Goal: Transaction & Acquisition: Purchase product/service

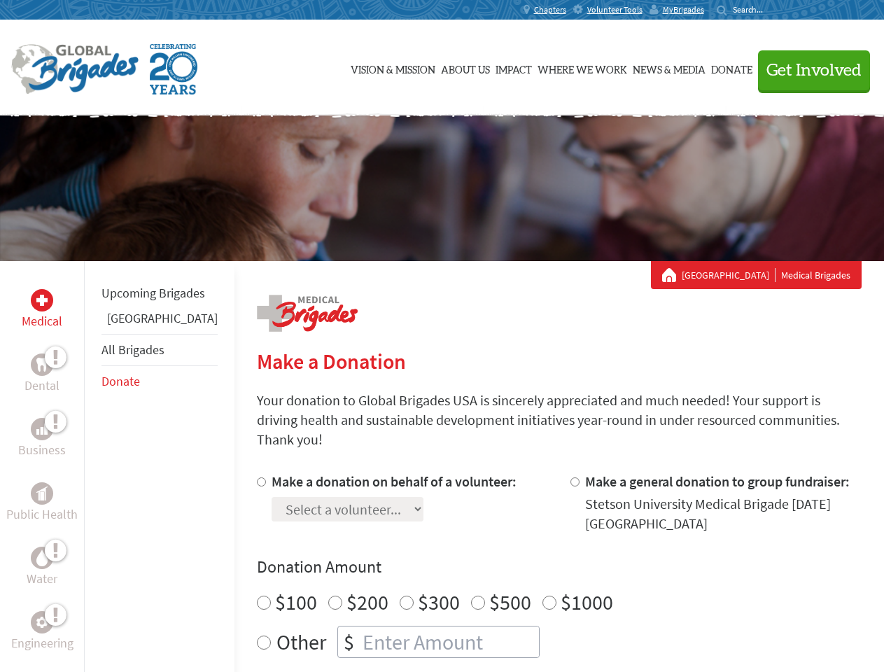
click at [773, 10] on div "Search for:" at bounding box center [745, 9] width 56 height 11
click at [808, 70] on span "Get Involved" at bounding box center [813, 70] width 95 height 17
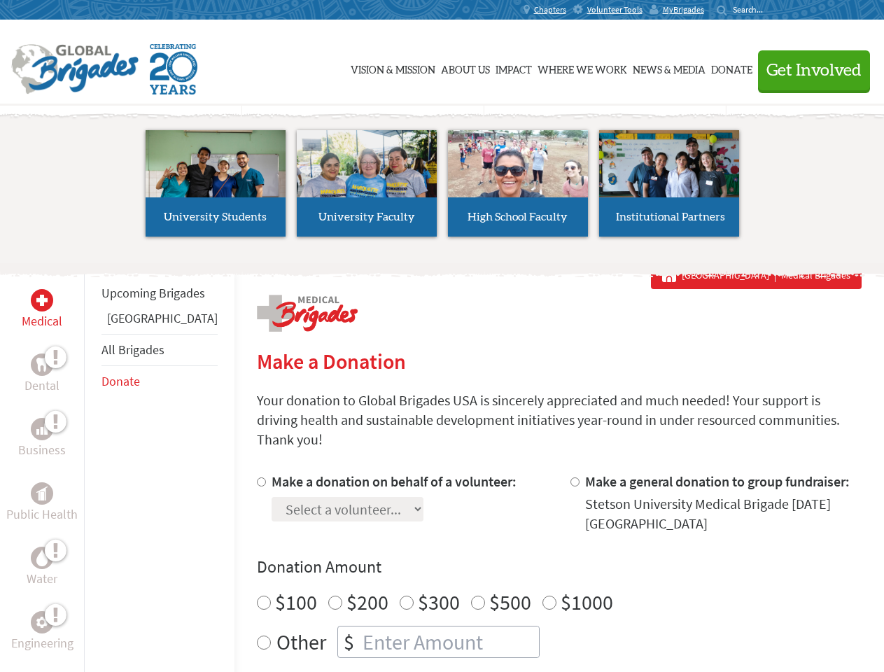
click at [442, 188] on li "High School Faculty" at bounding box center [517, 183] width 151 height 129
click at [92, 466] on div "Upcoming Brigades Honduras All Brigades Donate" at bounding box center [159, 597] width 150 height 672
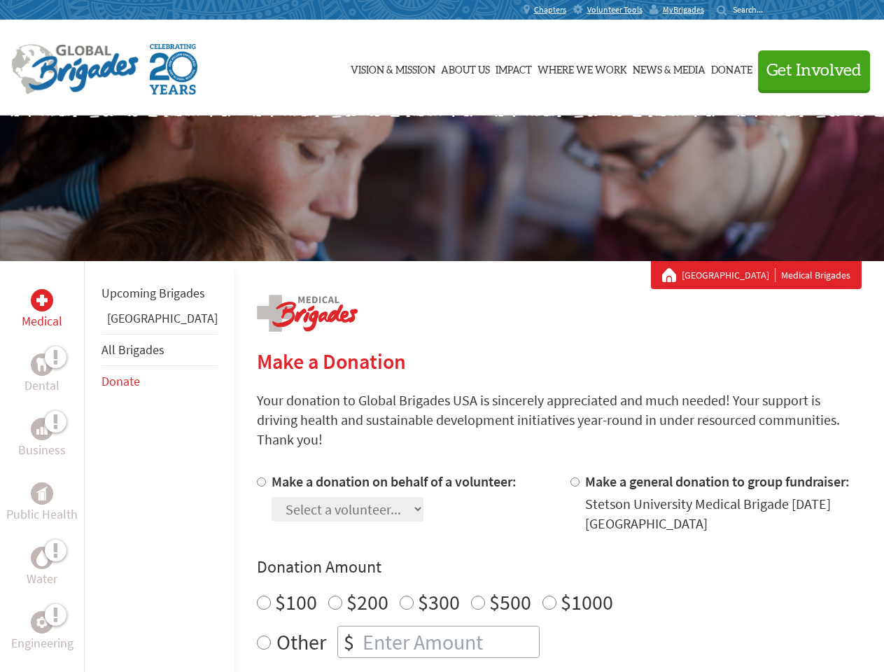
click at [535, 562] on div "Donation Amount $100 $200 $300 $500 $1000 Other $" at bounding box center [559, 607] width 605 height 102
click at [257, 477] on input "Make a donation on behalf of a volunteer:" at bounding box center [261, 481] width 9 height 9
radio input "true"
click at [570, 477] on input "Make a general donation to group fundraiser:" at bounding box center [574, 481] width 9 height 9
radio input "true"
